Goal: Find contact information: Find contact information

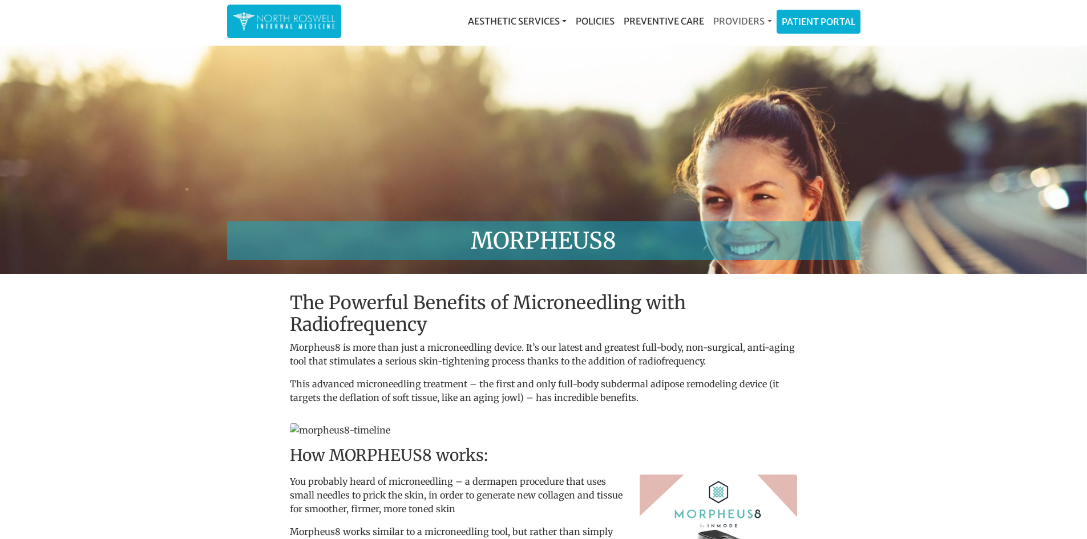
click at [736, 21] on link "Providers" at bounding box center [742, 21] width 67 height 23
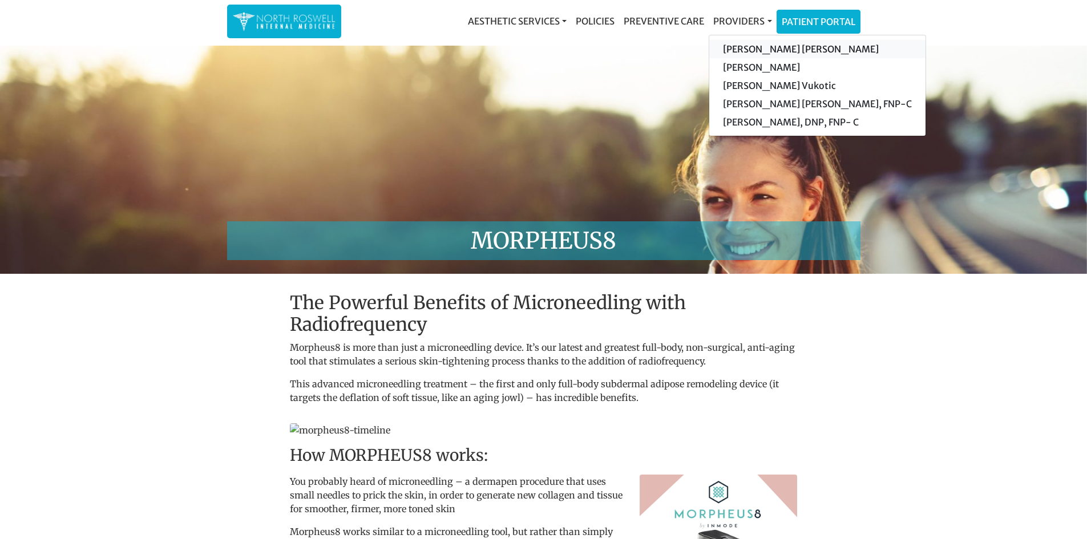
click at [755, 47] on link "[PERSON_NAME] [PERSON_NAME]" at bounding box center [817, 49] width 216 height 18
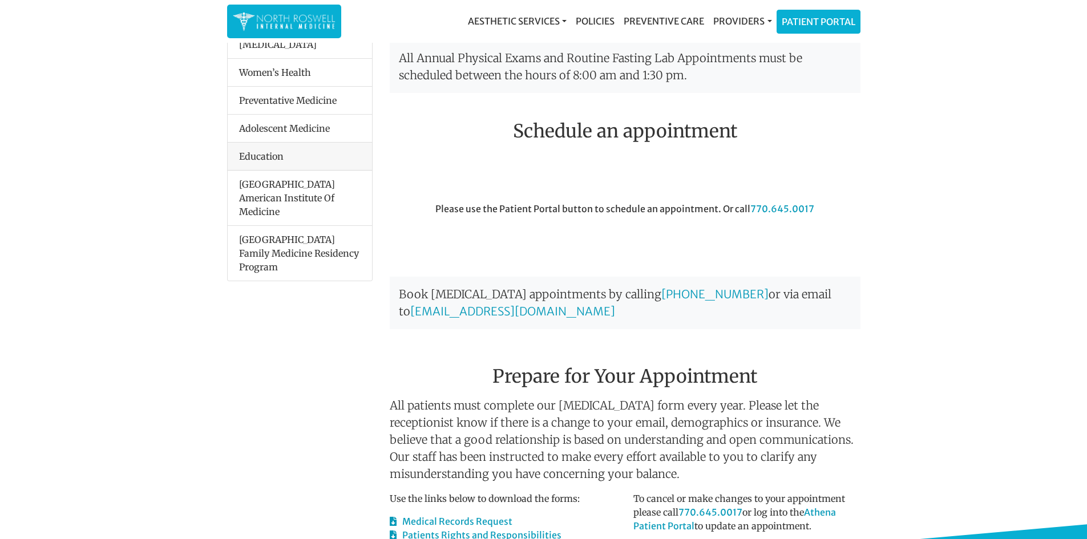
scroll to position [528, 0]
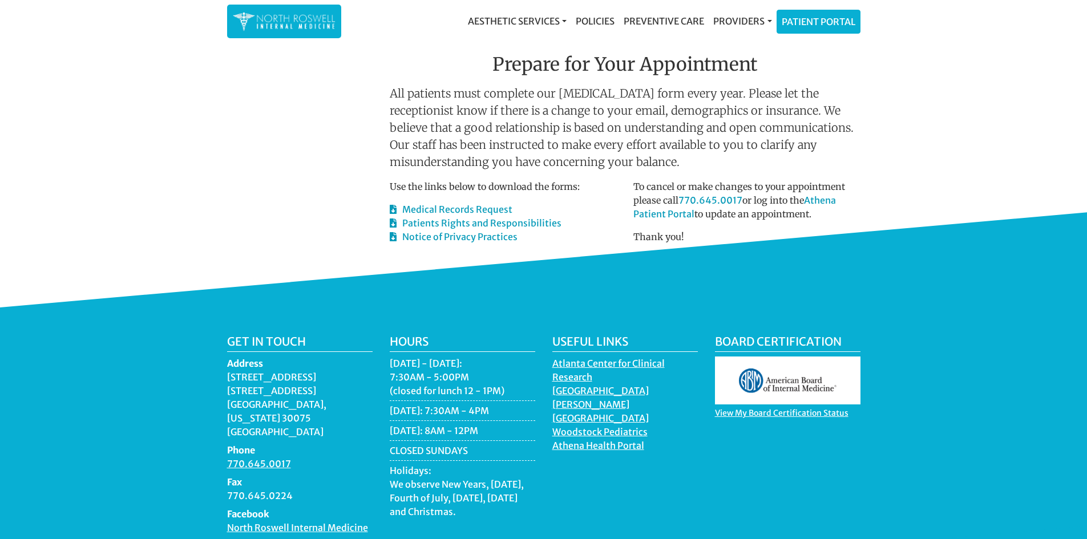
click at [1076, 358] on div "Get in touch Address [STREET_ADDRESS][US_STATE] Phone 770.645.0017 Fax 770.645.…" at bounding box center [543, 465] width 1087 height 314
click at [289, 522] on link "North Roswell Internal Medicine" at bounding box center [297, 529] width 141 height 14
